Goal: Information Seeking & Learning: Learn about a topic

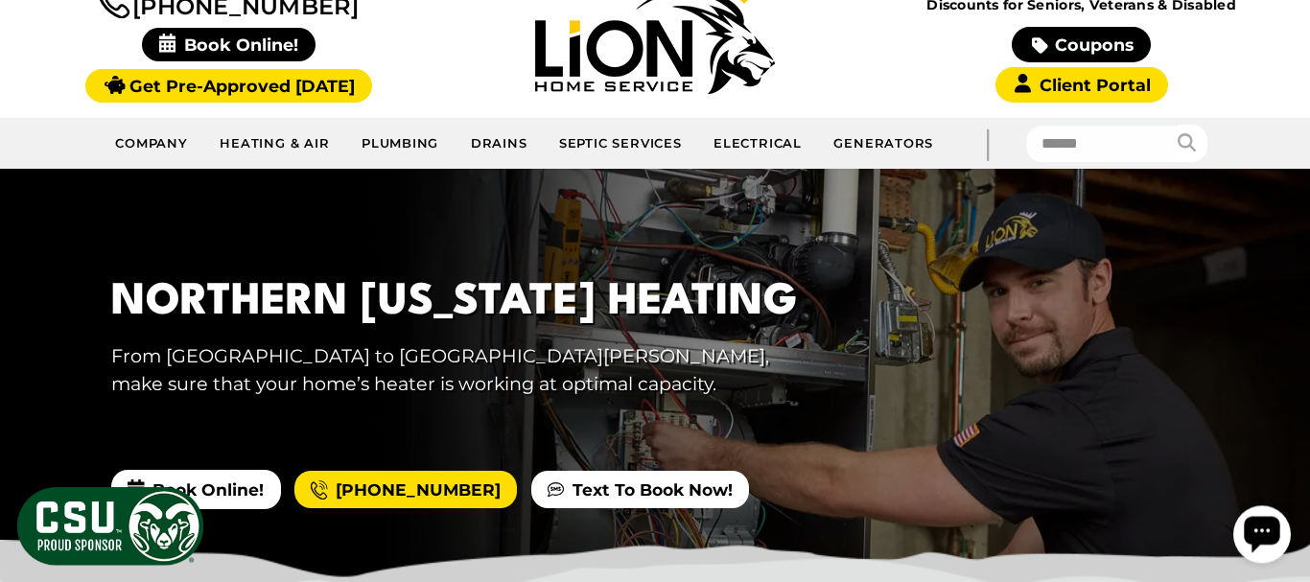
scroll to position [198, 0]
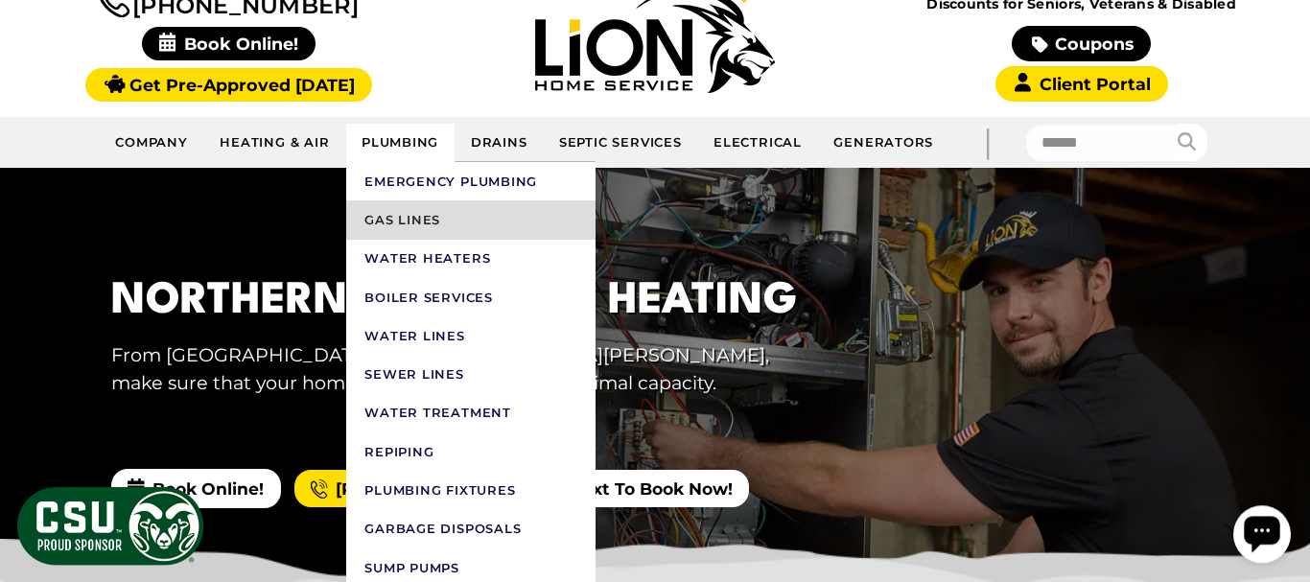
click at [396, 223] on link "Gas Lines" at bounding box center [470, 219] width 249 height 38
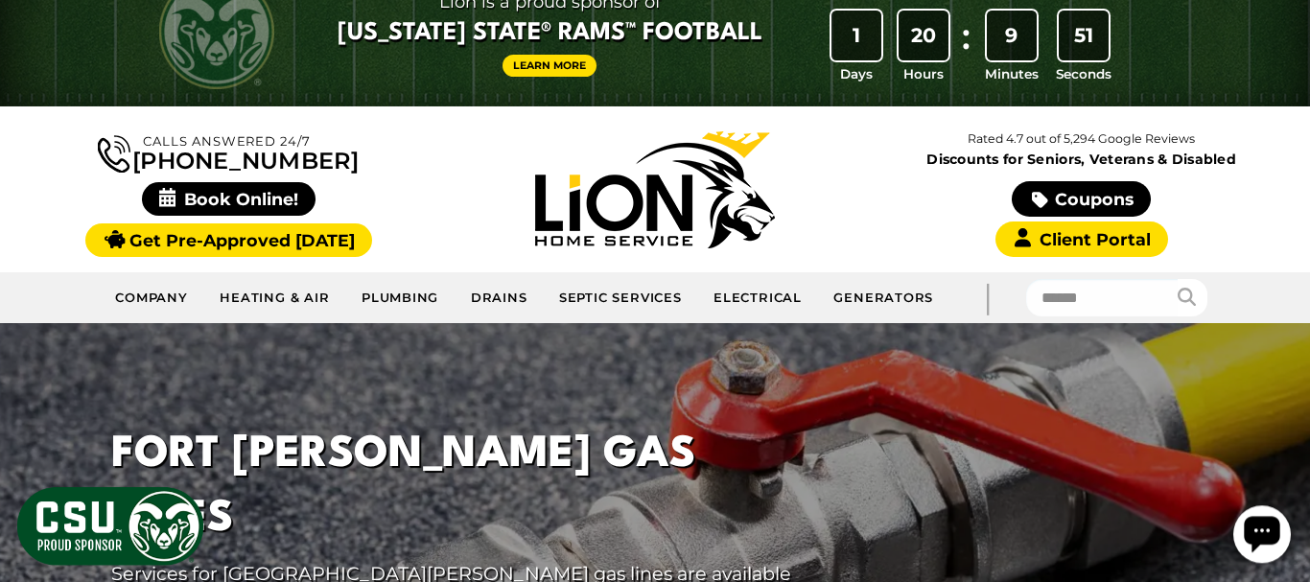
scroll to position [40, 0]
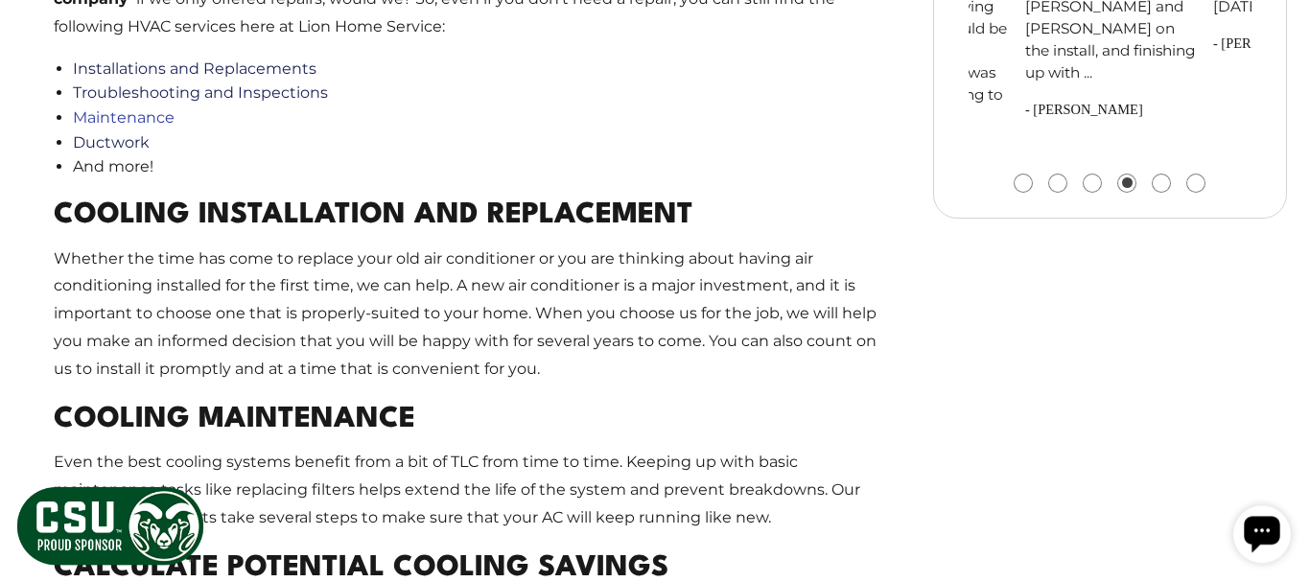
scroll to position [3043, 0]
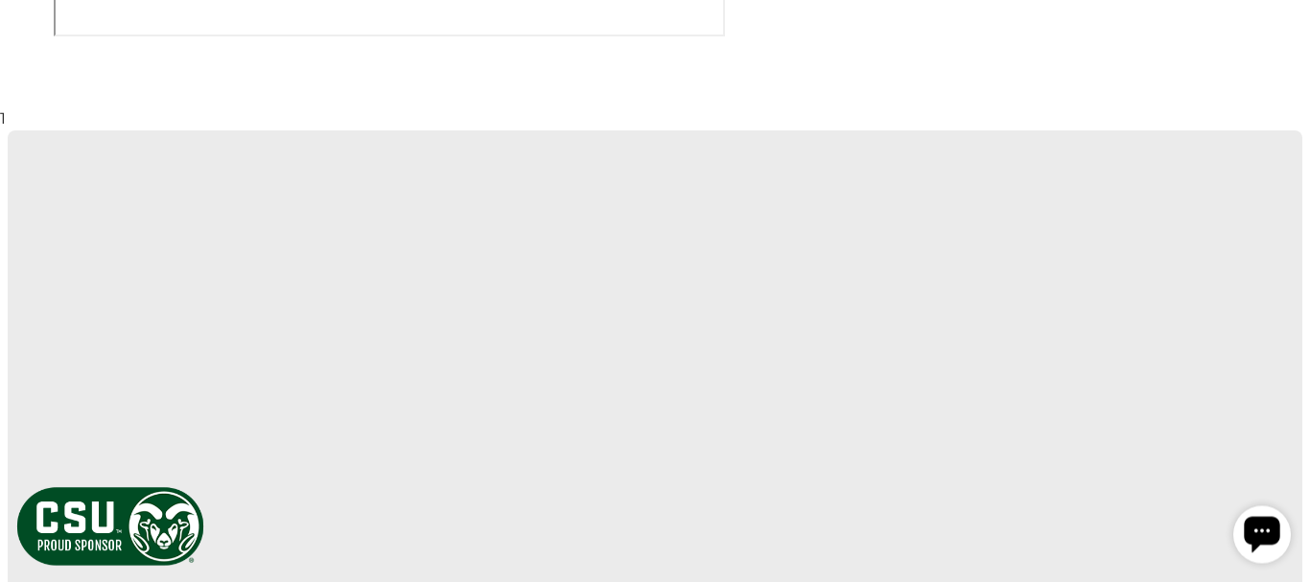
scroll to position [3103, 0]
